Goal: Task Accomplishment & Management: Manage account settings

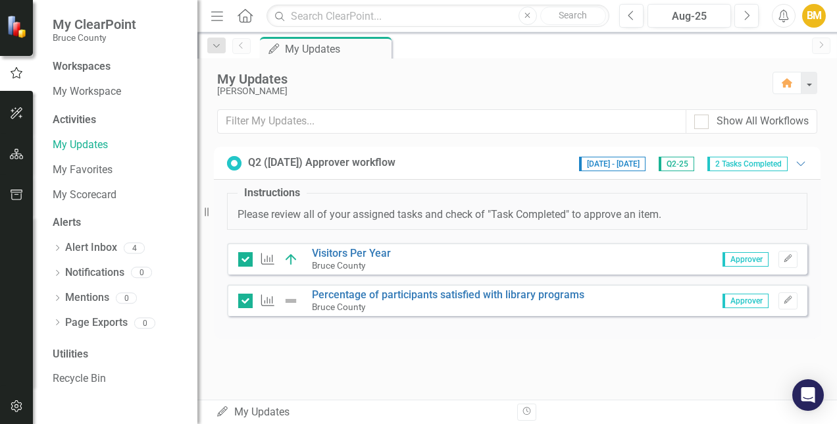
click at [739, 257] on span "Approver" at bounding box center [746, 259] width 46 height 14
click at [790, 256] on icon "Edit" at bounding box center [788, 259] width 10 height 8
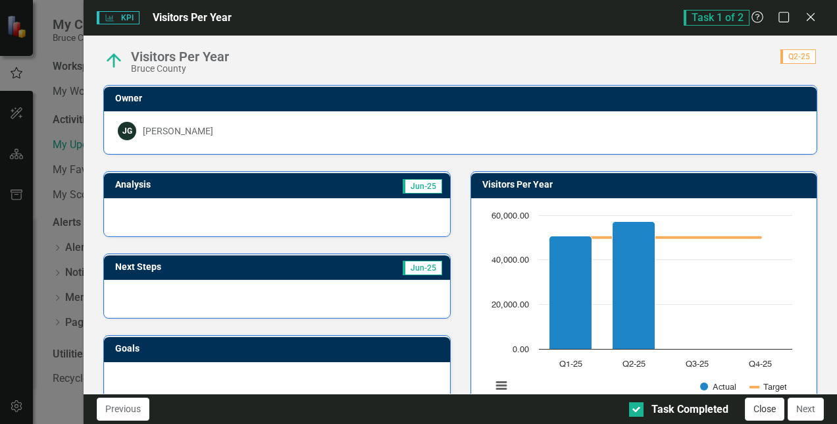
click at [760, 404] on button "Close" at bounding box center [764, 409] width 39 height 23
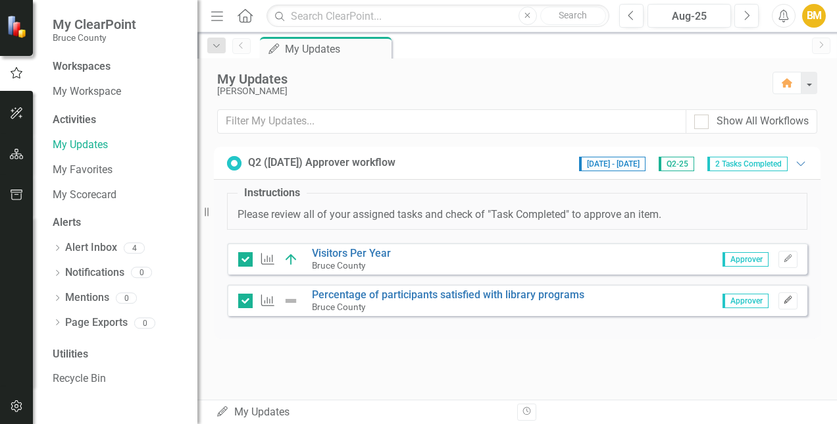
click at [788, 300] on icon "button" at bounding box center [788, 300] width 8 height 8
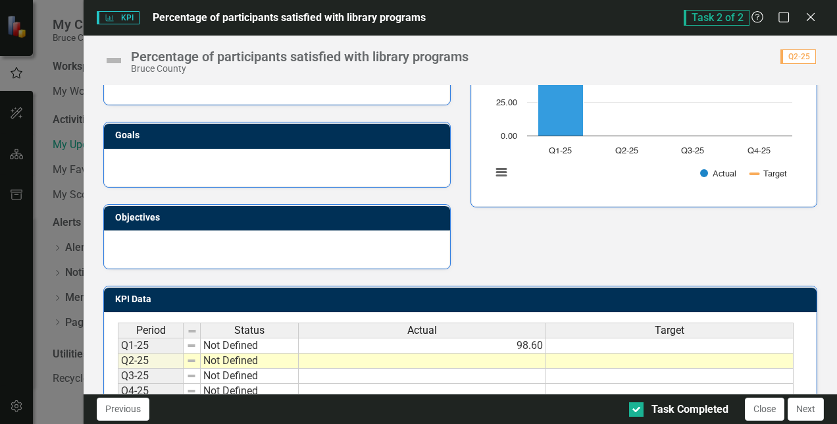
scroll to position [309, 0]
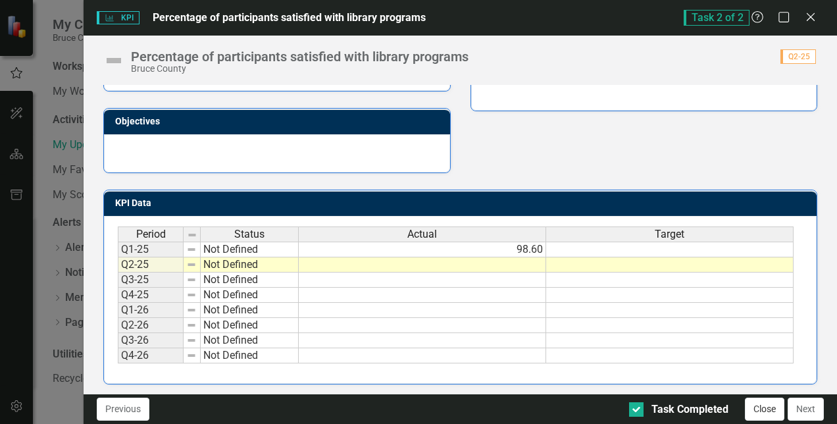
click at [764, 412] on button "Close" at bounding box center [764, 409] width 39 height 23
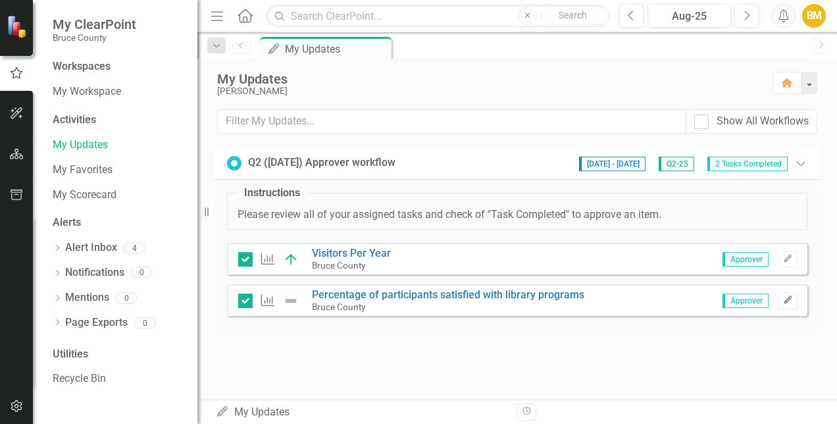
click at [791, 299] on icon "Edit" at bounding box center [788, 300] width 10 height 8
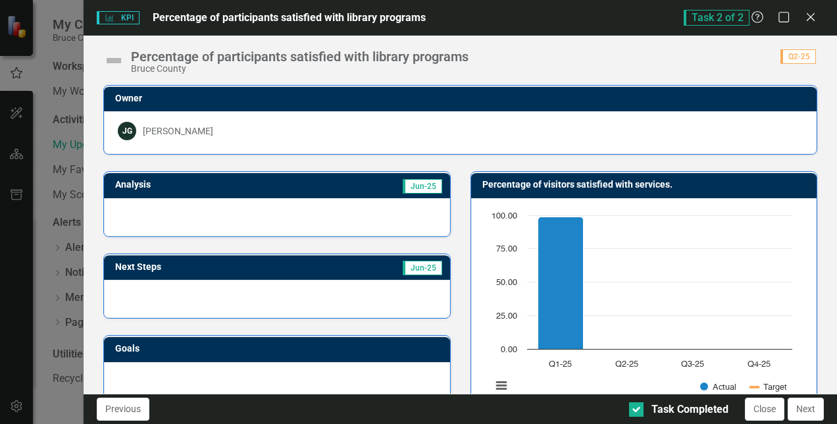
click at [129, 17] on span "KPI KPI" at bounding box center [118, 17] width 42 height 13
click at [125, 17] on span "KPI KPI" at bounding box center [118, 17] width 42 height 13
click at [116, 64] on img at bounding box center [113, 60] width 21 height 21
click at [114, 59] on img at bounding box center [113, 60] width 21 height 21
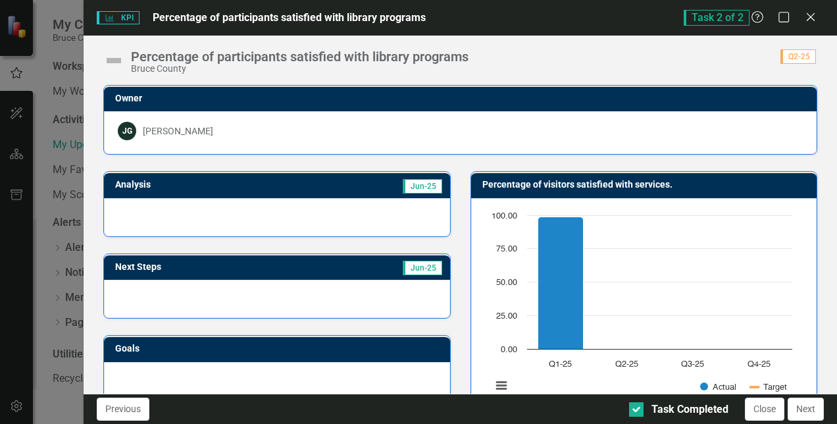
click at [803, 26] on div "KPI KPI Percentage of participants satisfied with library programs Task 2 of 2 …" at bounding box center [461, 18] width 754 height 36
click at [812, 23] on icon "Close" at bounding box center [810, 17] width 16 height 13
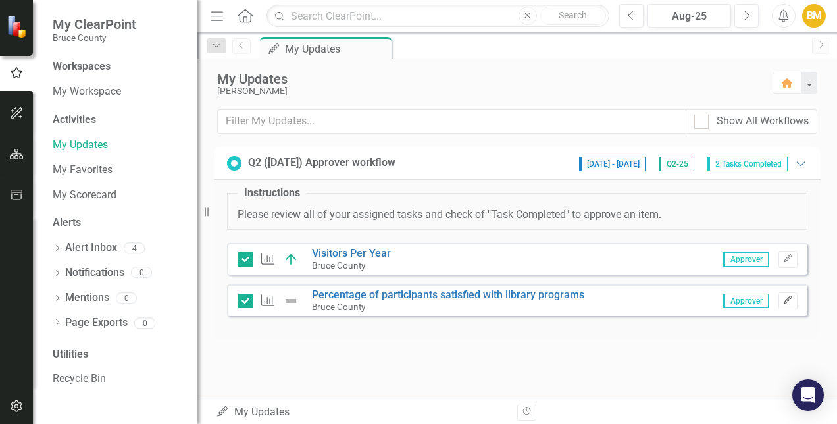
click at [784, 299] on icon "Edit" at bounding box center [788, 300] width 10 height 8
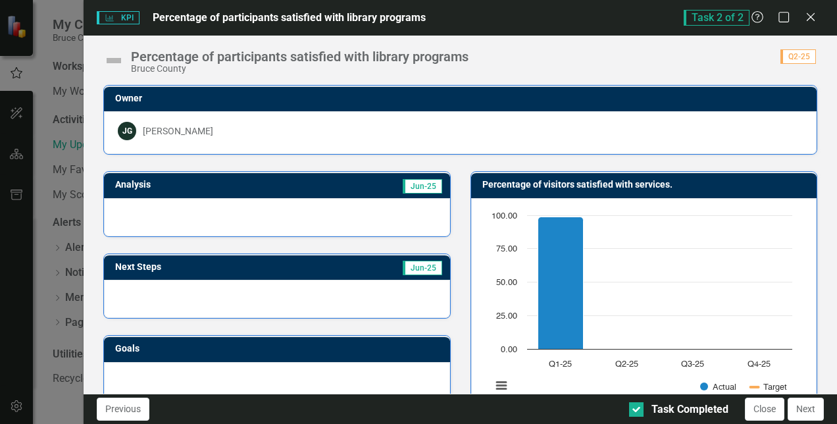
click at [120, 18] on span "KPI KPI" at bounding box center [118, 17] width 42 height 13
click at [110, 16] on icon "KPI" at bounding box center [110, 18] width 10 height 8
click at [806, 22] on icon "Close" at bounding box center [810, 17] width 16 height 13
